Goal: Register for event/course

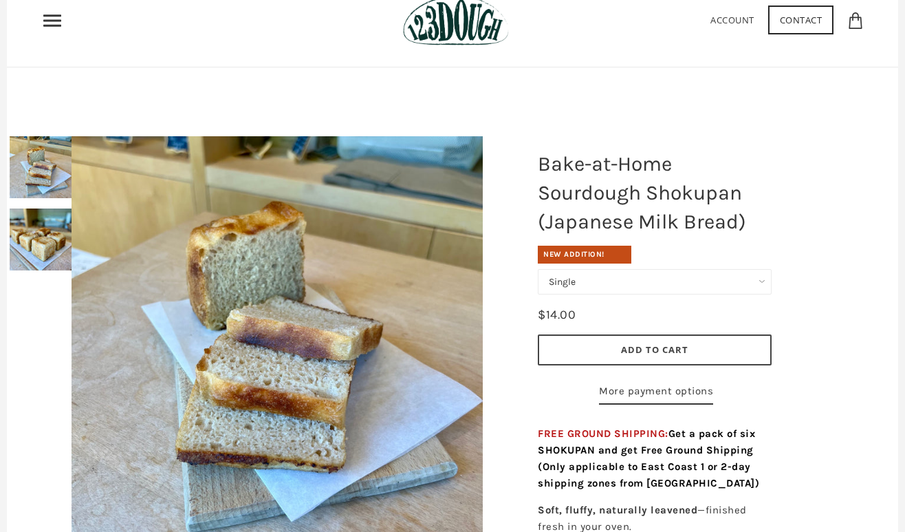
scroll to position [63, 0]
click at [45, 26] on icon "Primary" at bounding box center [52, 20] width 22 height 22
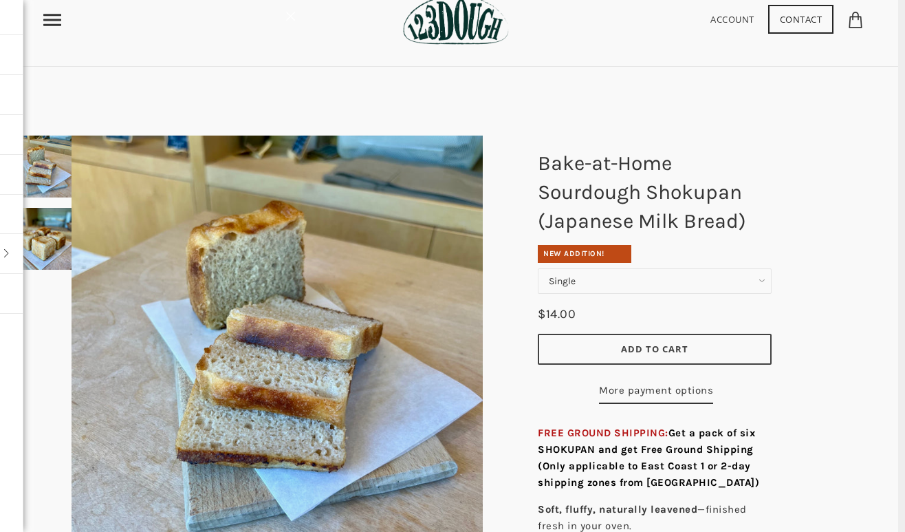
scroll to position [0, 0]
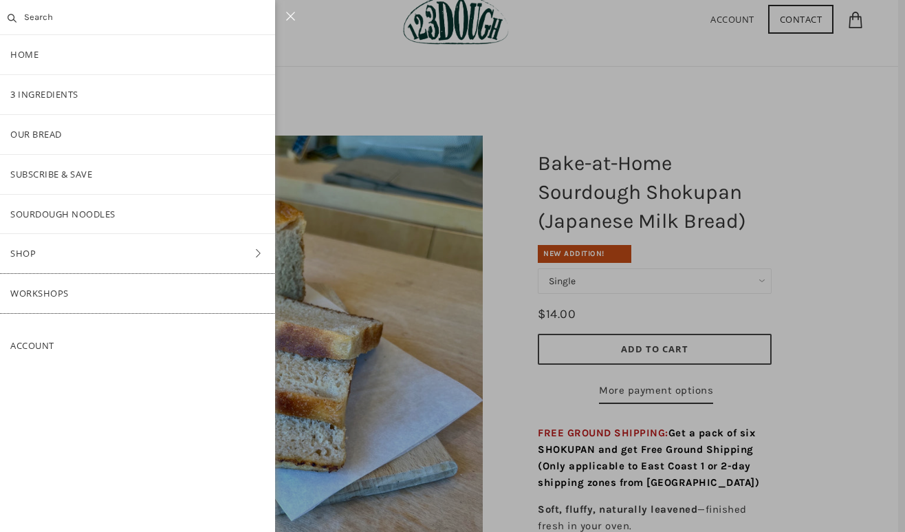
click at [65, 274] on link "Workshops" at bounding box center [137, 293] width 275 height 39
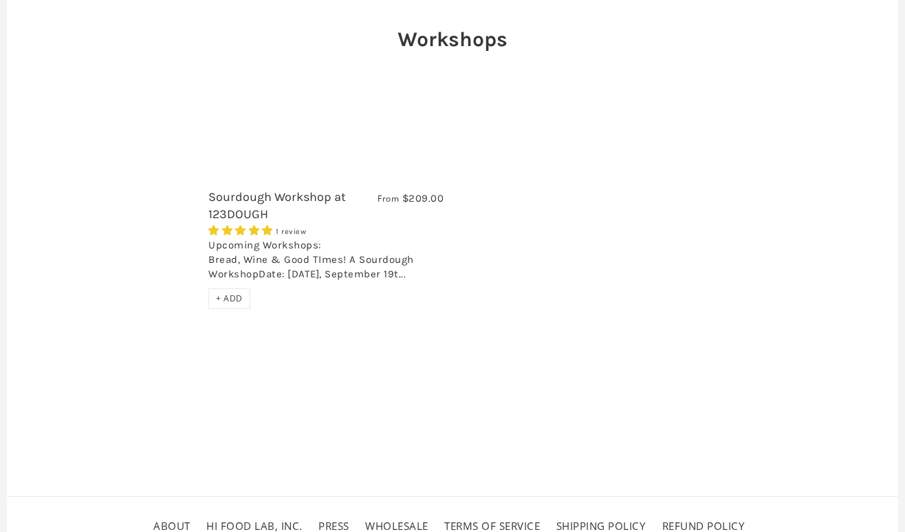
scroll to position [225, 0]
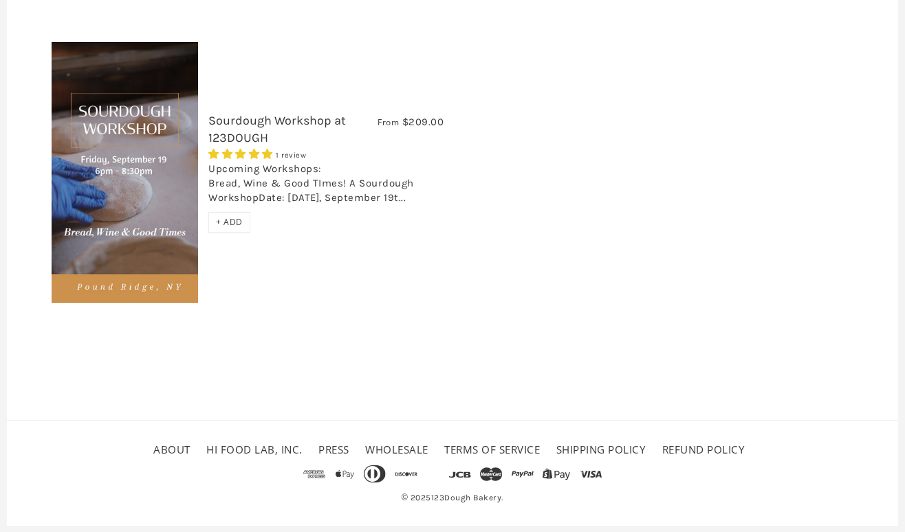
click at [394, 190] on div "Upcoming Workshops: Bread, Wine & Good TImes! A Sourdough WorkshopDate: [DATE],…" at bounding box center [325, 187] width 235 height 50
